Goal: Transaction & Acquisition: Purchase product/service

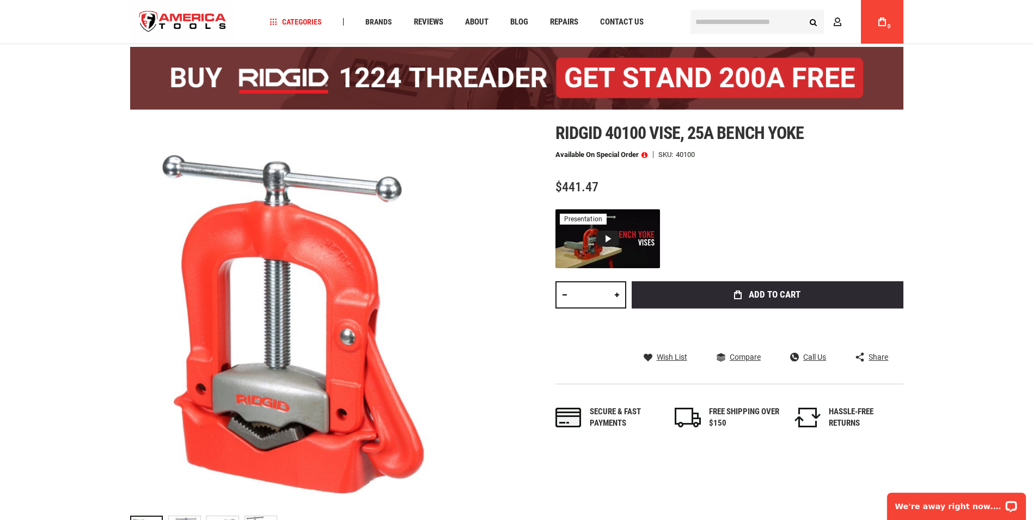
click at [621, 131] on span "Ridgid 40100 vise, 25a bench yoke" at bounding box center [680, 133] width 248 height 21
copy span "40100"
